Goal: Task Accomplishment & Management: Complete application form

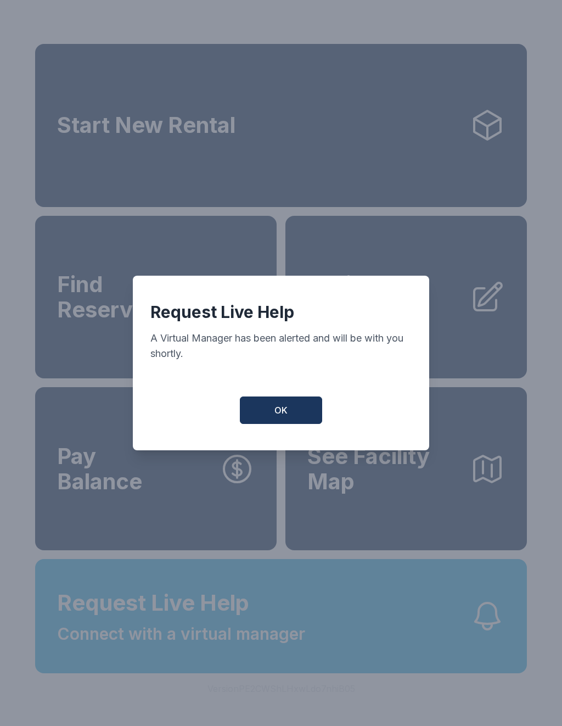
click at [275, 422] on button "OK" at bounding box center [281, 410] width 82 height 27
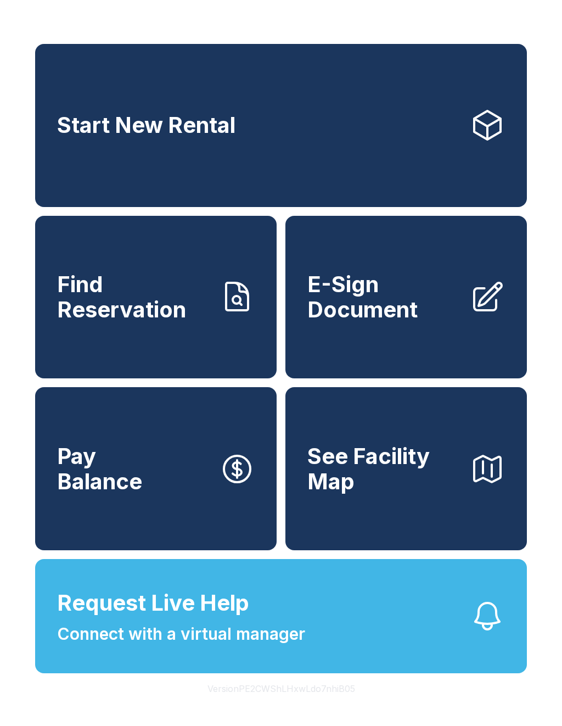
click at [399, 158] on link "Start New Rental" at bounding box center [281, 125] width 492 height 163
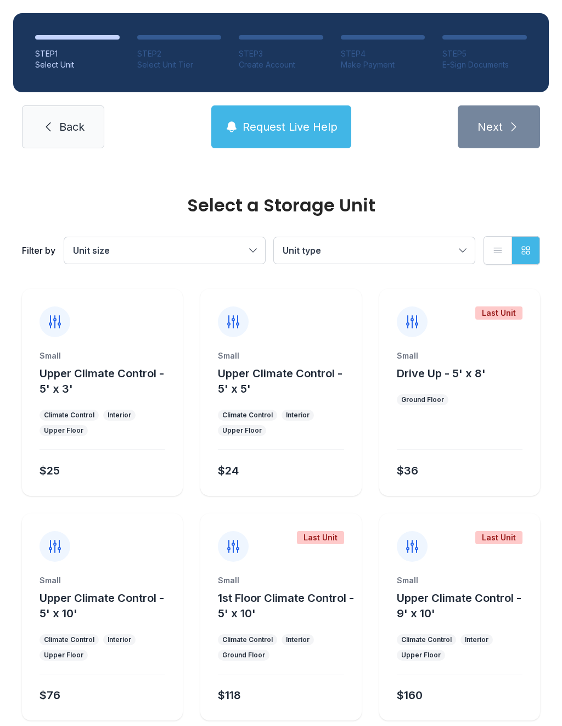
click at [252, 260] on button "Unit size" at bounding box center [164, 250] width 201 height 26
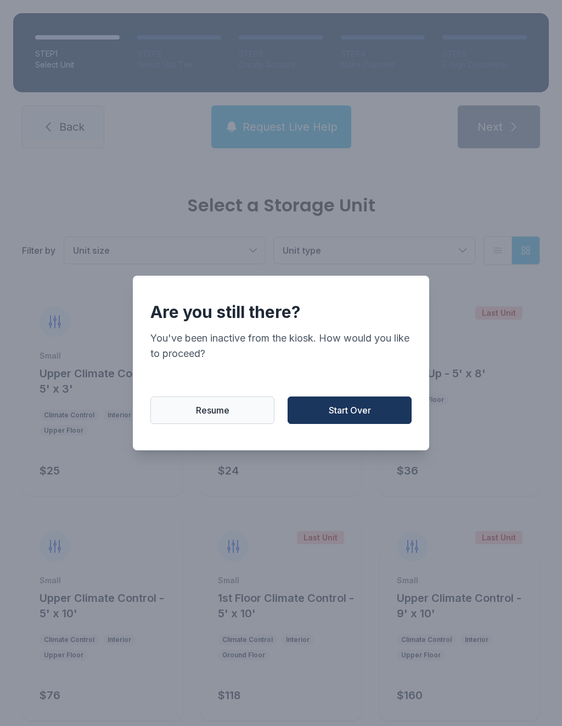
click at [200, 410] on span "Resume" at bounding box center [213, 410] width 34 height 13
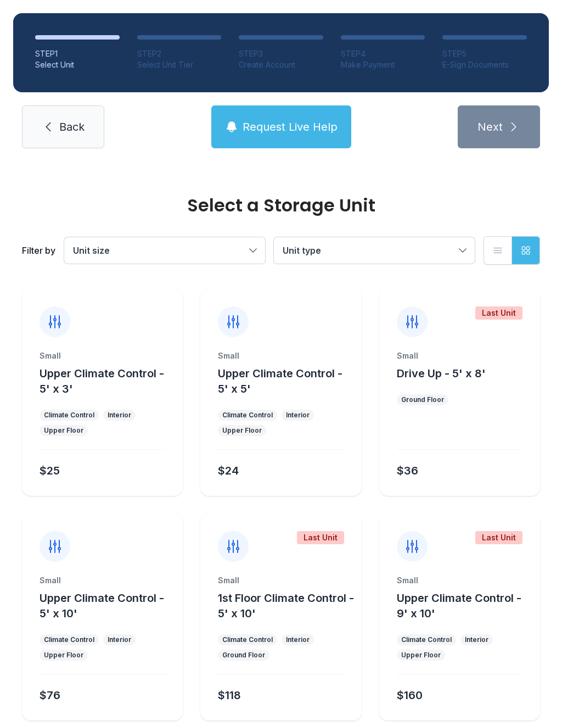
click at [30, 121] on link "Back" at bounding box center [63, 126] width 82 height 43
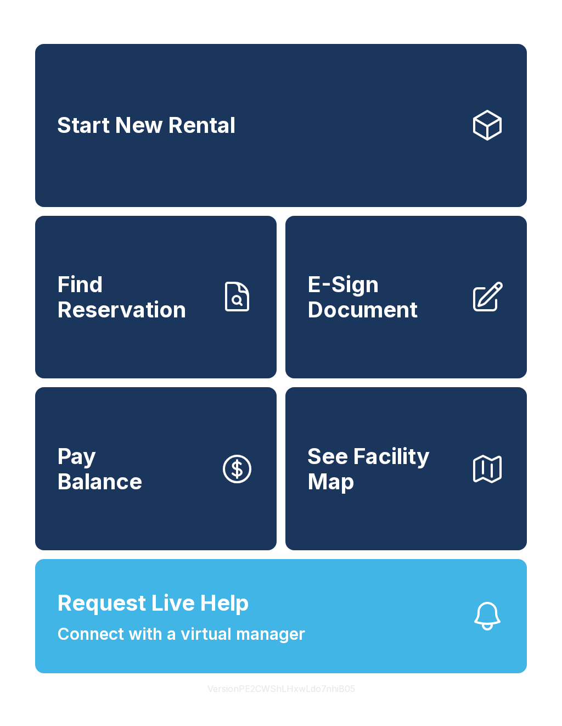
click at [389, 296] on span "E-Sign Document" at bounding box center [385, 297] width 154 height 50
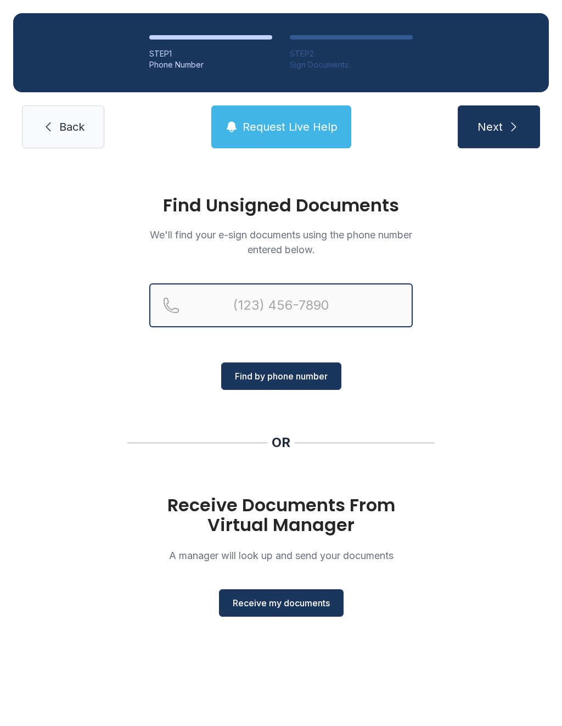
click at [287, 298] on input "Reservation phone number" at bounding box center [281, 305] width 264 height 44
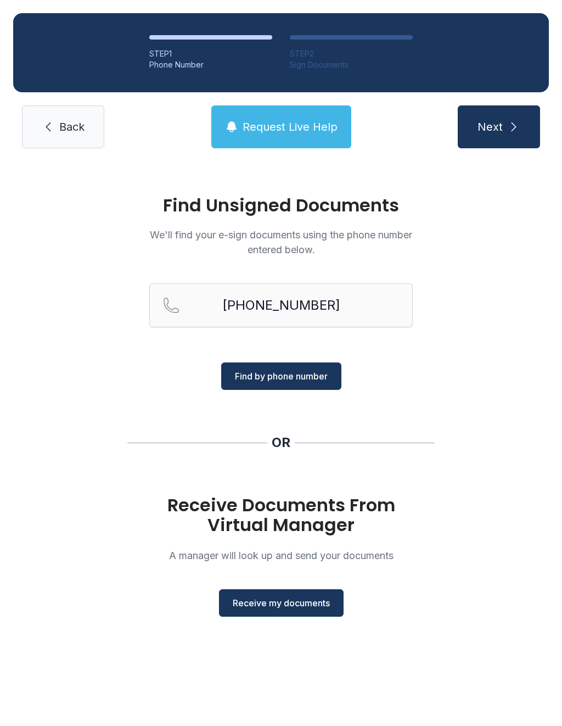
click at [302, 372] on span "Find by phone number" at bounding box center [281, 376] width 93 height 13
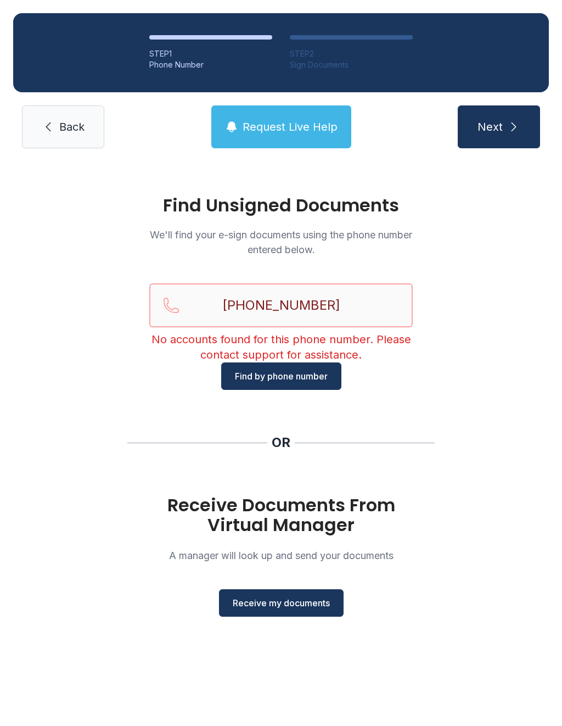
click at [359, 318] on input "[PHONE_NUMBER]" at bounding box center [281, 305] width 264 height 44
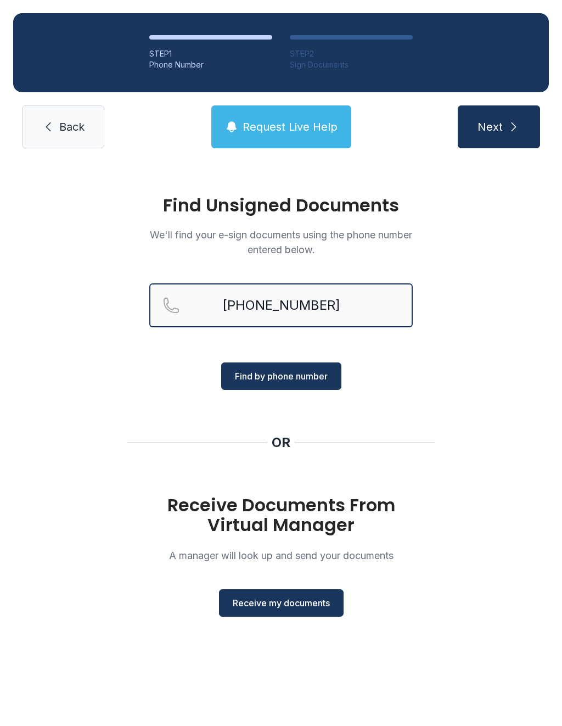
type input "[PHONE_NUMBER]"
click at [285, 371] on span "Find by phone number" at bounding box center [281, 376] width 93 height 13
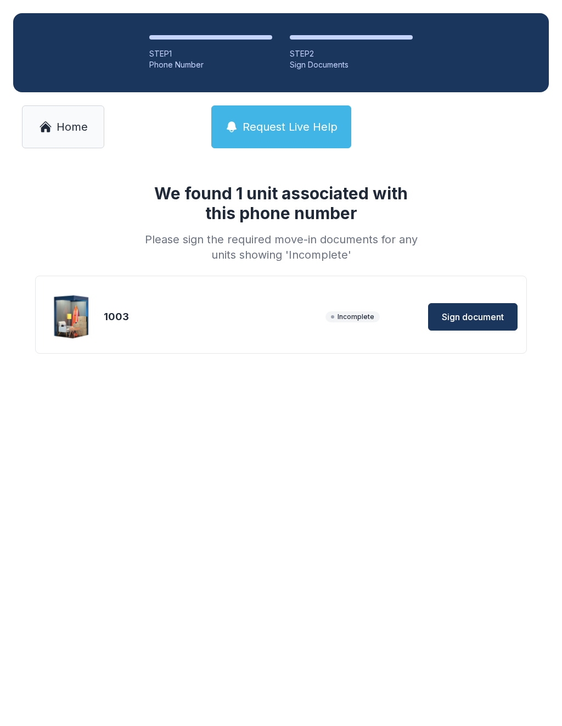
click at [454, 299] on div "1003 Incomplete Sign document" at bounding box center [280, 316] width 473 height 55
click at [470, 323] on span "Sign document" at bounding box center [473, 316] width 62 height 13
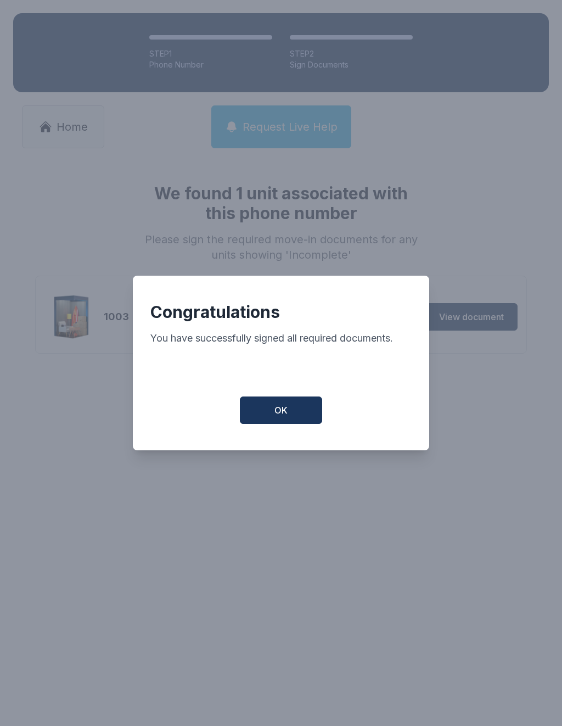
click at [287, 416] on span "OK" at bounding box center [281, 410] width 13 height 13
